Goal: Communication & Community: Answer question/provide support

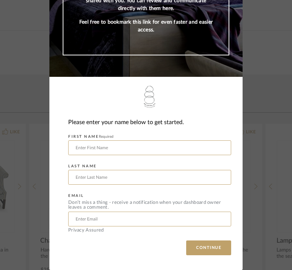
scroll to position [84, 0]
click at [201, 145] on input "text" at bounding box center [149, 147] width 163 height 15
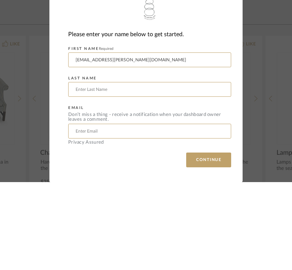
click at [184, 170] on input "text" at bounding box center [149, 177] width 163 height 15
click at [160, 140] on input "[EMAIL_ADDRESS][PERSON_NAME][DOMAIN_NAME]" at bounding box center [149, 147] width 163 height 15
type input "L"
type input "[PERSON_NAME]"
click at [158, 170] on input "text" at bounding box center [149, 177] width 163 height 15
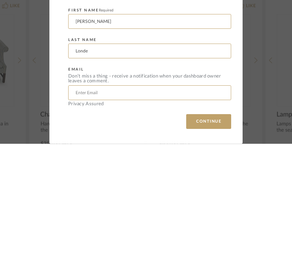
type input "Londe"
click at [194, 211] on input "text" at bounding box center [149, 218] width 163 height 15
type input "[EMAIL_ADDRESS][PERSON_NAME][DOMAIN_NAME]"
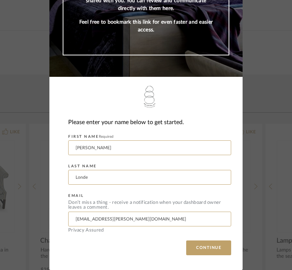
click at [228, 249] on button "CONTINUE" at bounding box center [208, 247] width 45 height 15
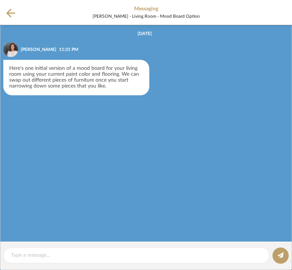
click at [15, 254] on textarea at bounding box center [136, 255] width 251 height 8
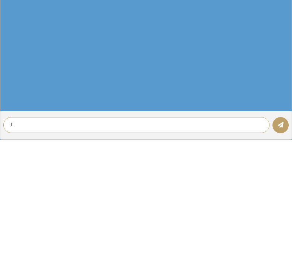
click at [141, 251] on textarea "I" at bounding box center [136, 255] width 251 height 8
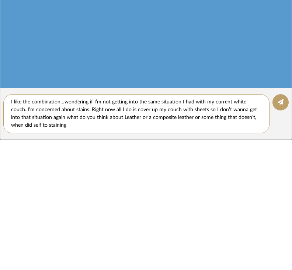
click at [258, 228] on textarea "I like the combination…wondering if I’m not getting into the same situation I h…" at bounding box center [136, 243] width 251 height 31
click at [262, 228] on textarea "I like the combination…wondering if I’m not getting into the same situation I h…" at bounding box center [136, 243] width 251 height 31
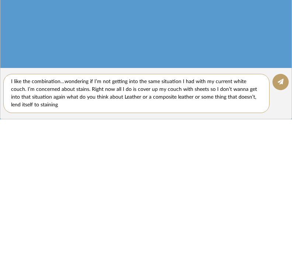
click at [38, 228] on textarea "I like the combination…wondering if I’m not getting into the same situation I h…" at bounding box center [136, 243] width 251 height 31
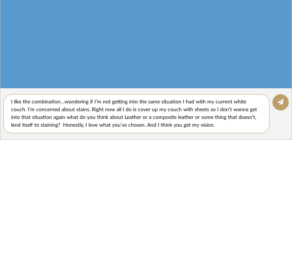
type textarea "I like the combination…wondering if I’m not getting into the same situation I h…"
click at [284, 224] on button at bounding box center [281, 232] width 16 height 16
